Goal: Check status: Check status

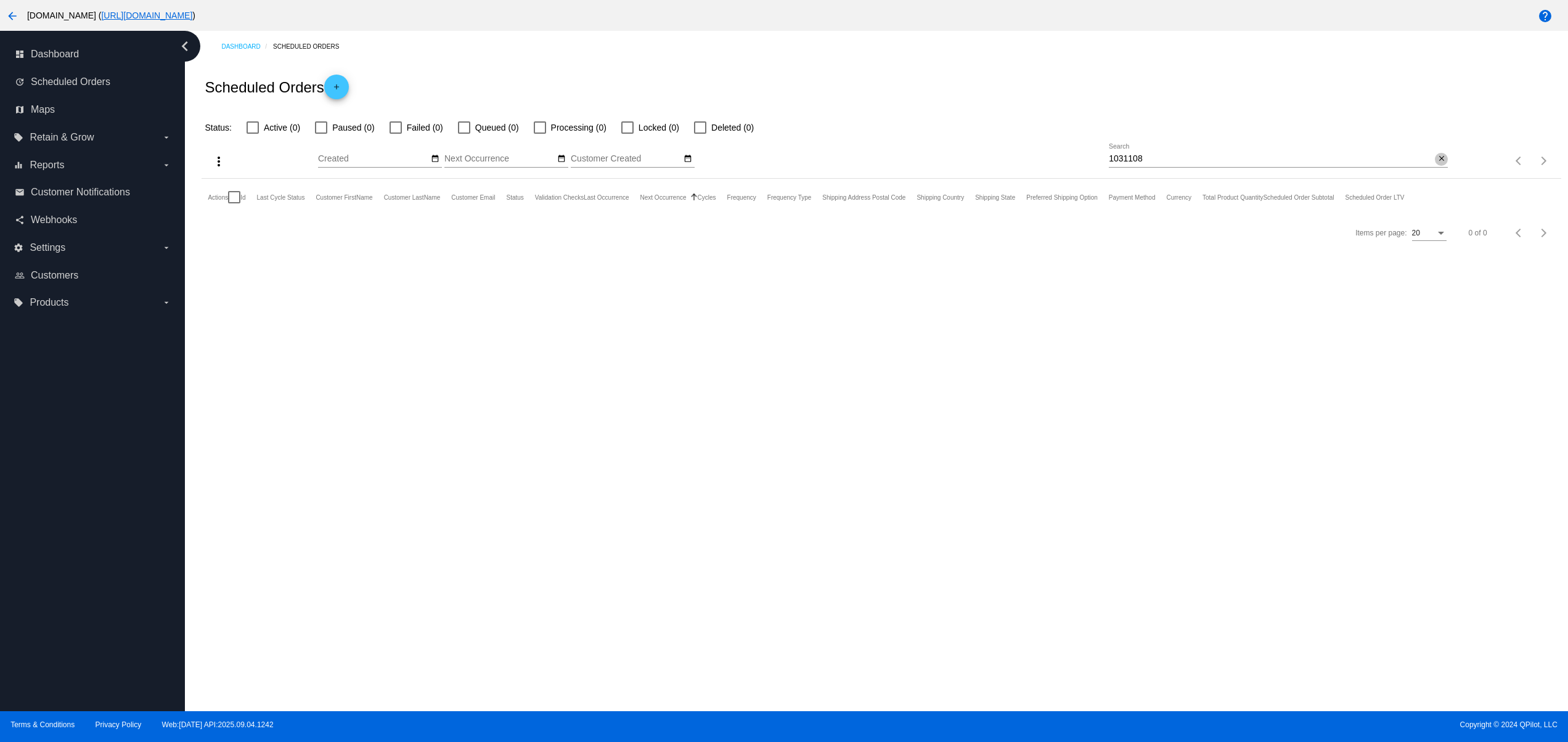
click at [1441, 155] on mat-icon "close" at bounding box center [1441, 159] width 9 height 10
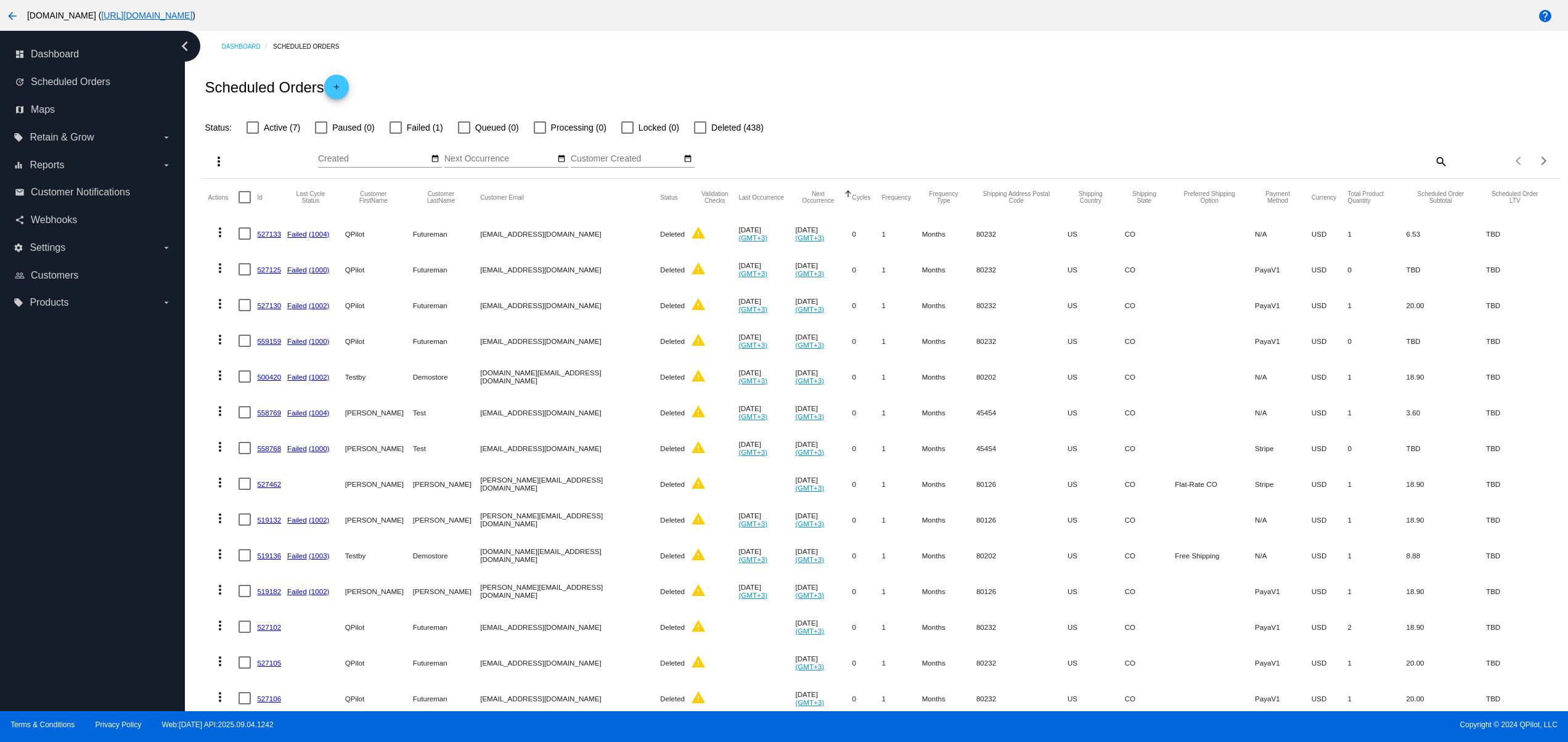
click at [264, 273] on link "527125" at bounding box center [268, 270] width 24 height 8
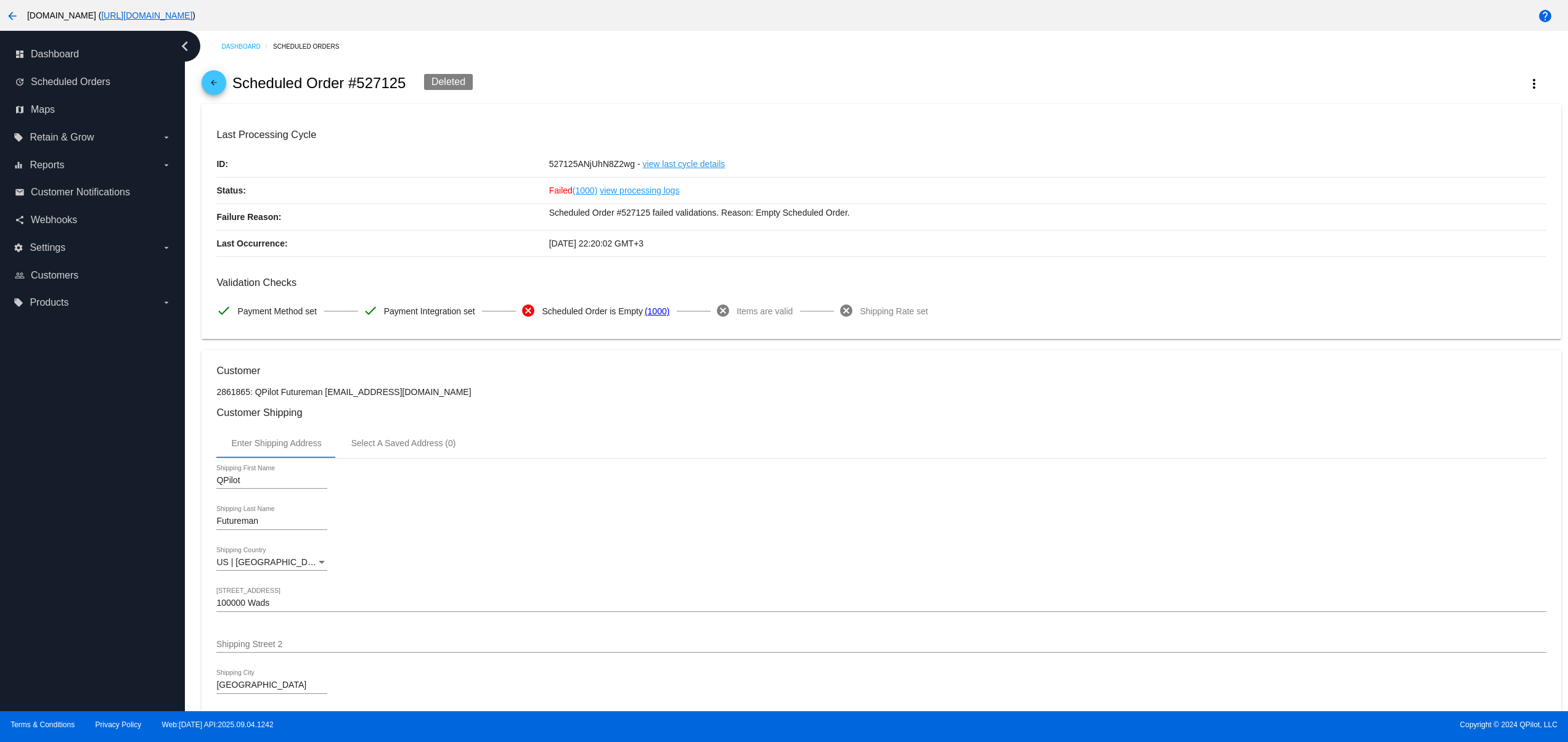
click at [646, 190] on link "view processing logs" at bounding box center [639, 190] width 80 height 26
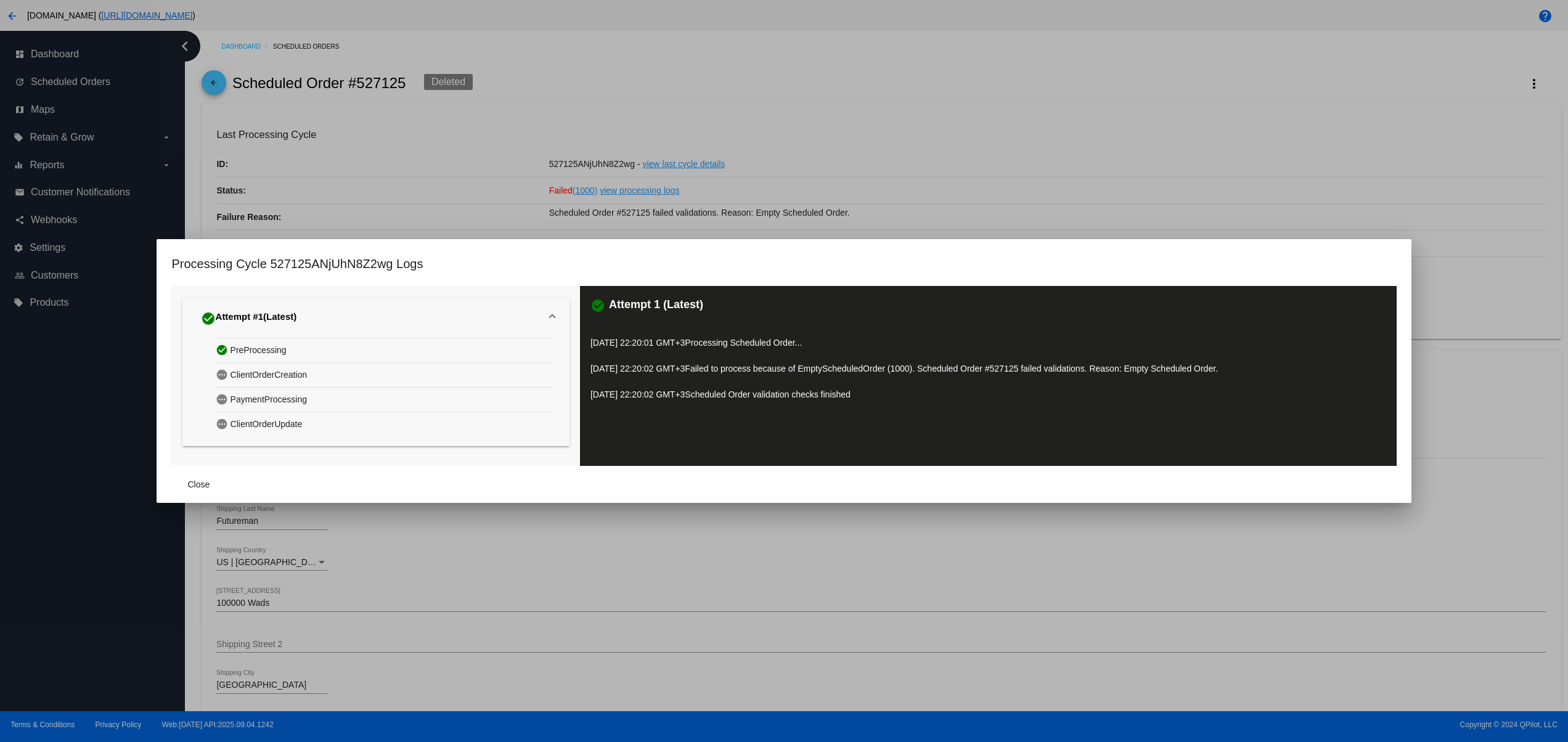
click at [580, 571] on div at bounding box center [784, 371] width 1568 height 742
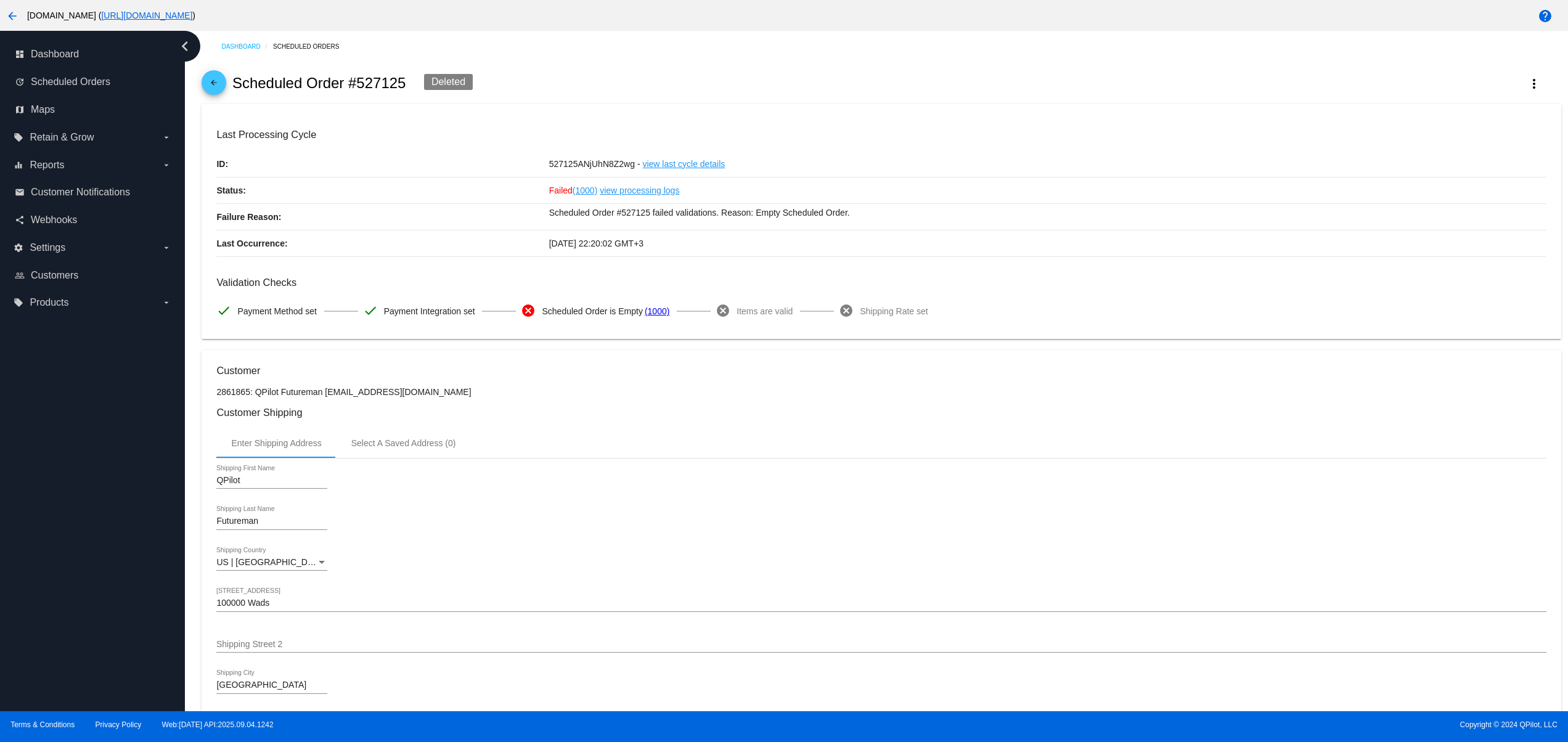
click at [713, 163] on link "view last cycle details" at bounding box center [683, 164] width 82 height 26
